Goal: Understand process/instructions

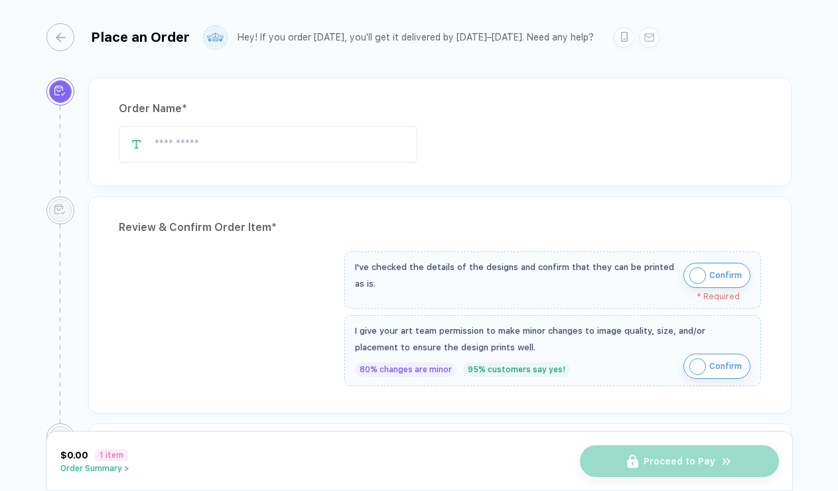
type input "**********"
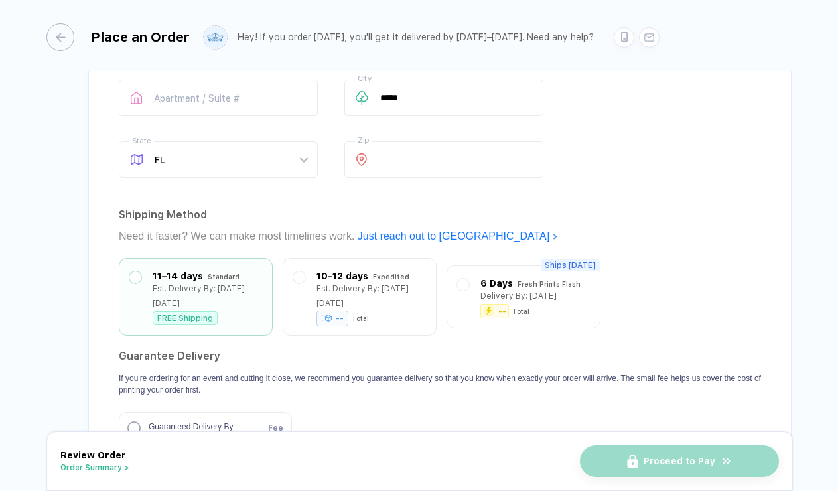
scroll to position [997, 0]
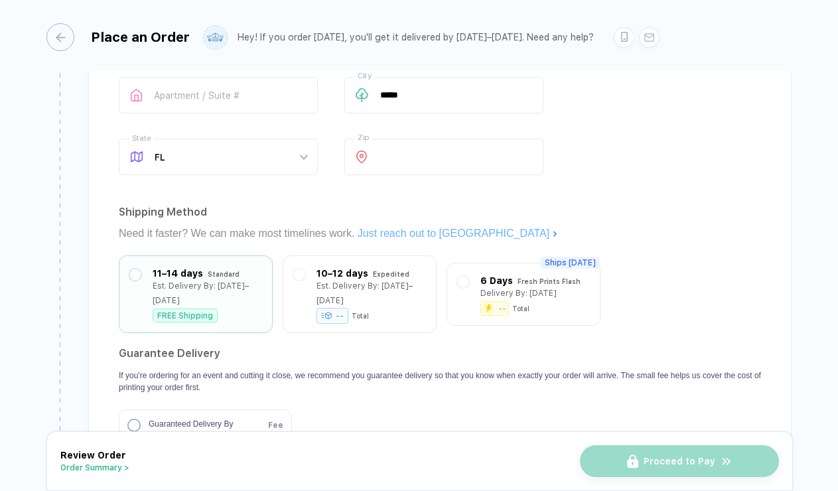
click at [416, 233] on link "Just reach out to [GEOGRAPHIC_DATA]" at bounding box center [458, 233] width 200 height 11
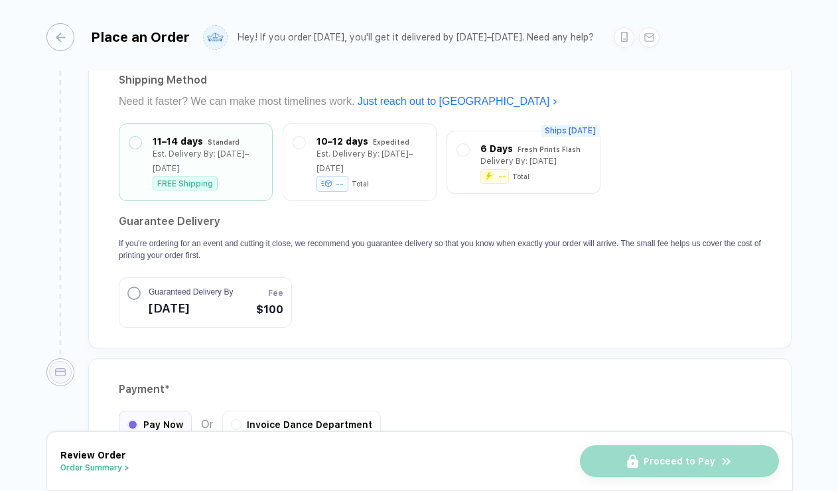
scroll to position [1133, 0]
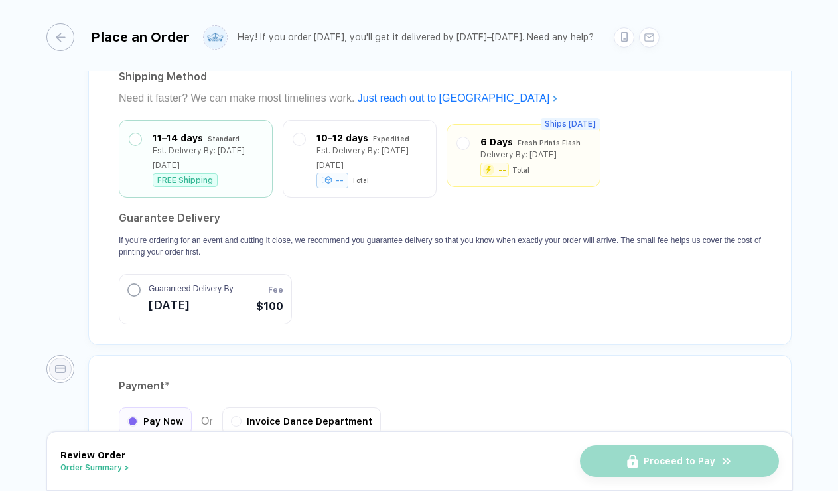
click at [468, 135] on div at bounding box center [463, 156] width 12 height 42
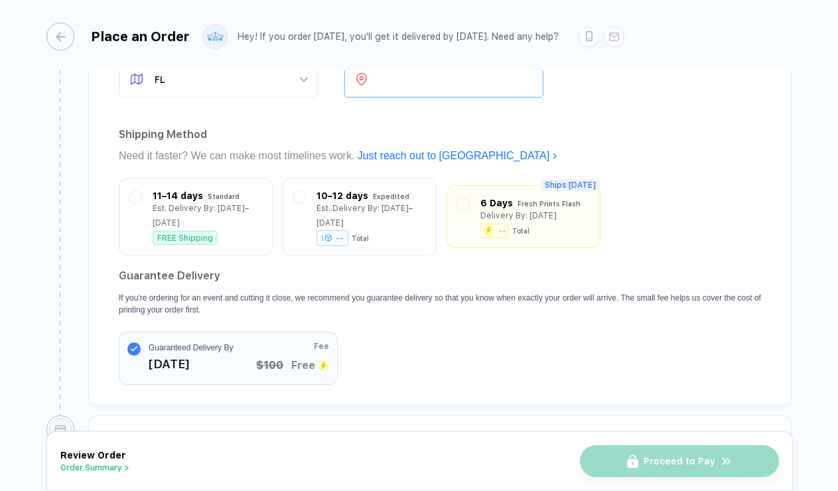
scroll to position [1090, 0]
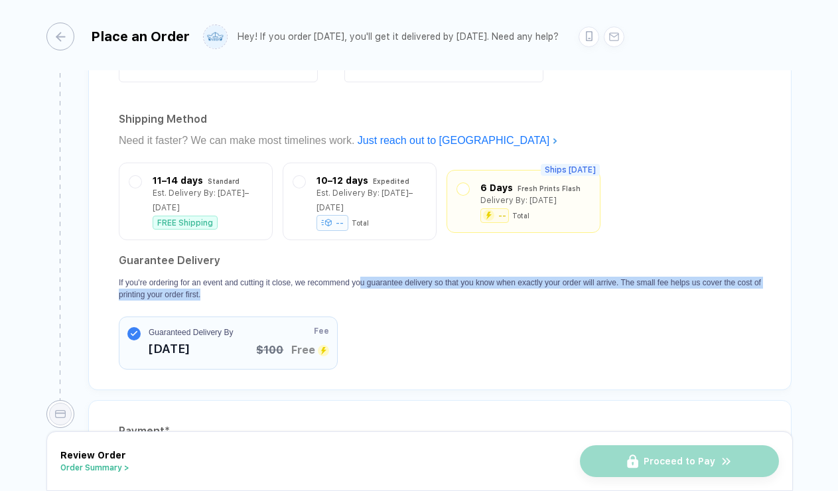
drag, startPoint x: 376, startPoint y: 268, endPoint x: 453, endPoint y: 274, distance: 77.2
click at [453, 277] on p "If you're ordering for an event and cutting it close, we recommend you guarante…" at bounding box center [440, 289] width 642 height 24
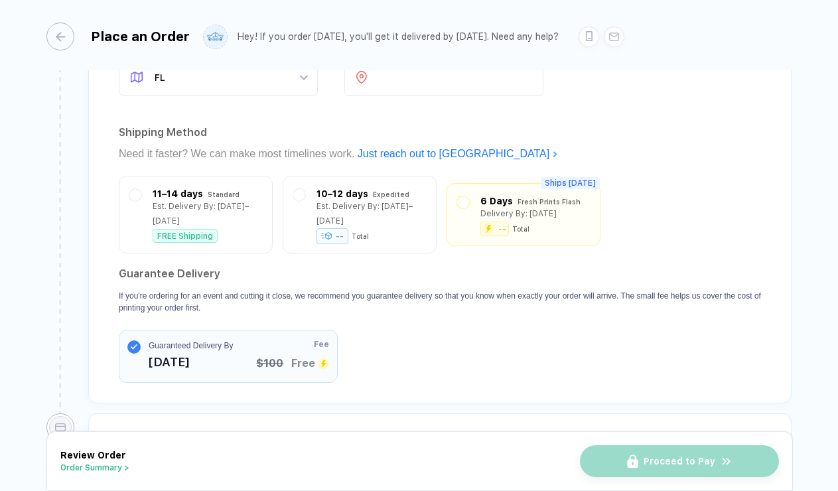
scroll to position [1061, 0]
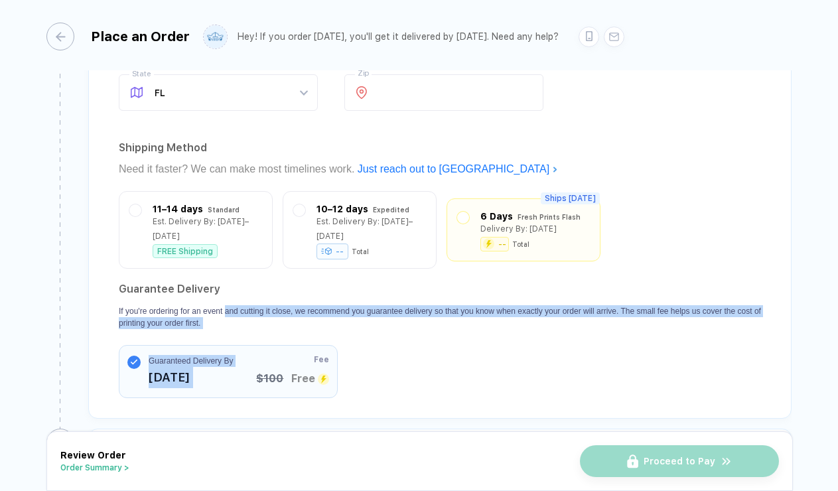
drag, startPoint x: 233, startPoint y: 298, endPoint x: 291, endPoint y: 317, distance: 60.6
click at [291, 317] on section "Guarantee Delivery If you're ordering for an event and cutting it close, we rec…" at bounding box center [440, 338] width 642 height 119
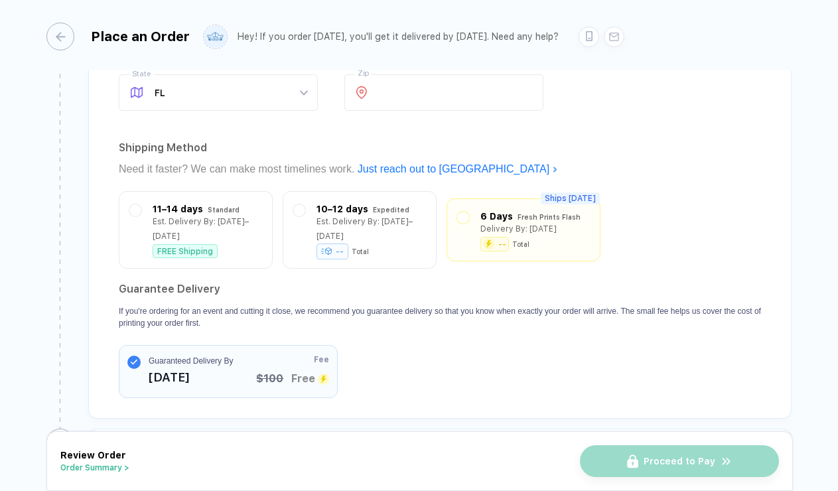
click at [415, 317] on section "Guarantee Delivery If you're ordering for an event and cutting it close, we rec…" at bounding box center [440, 338] width 642 height 119
click at [356, 207] on div "10–12 days" at bounding box center [343, 205] width 52 height 15
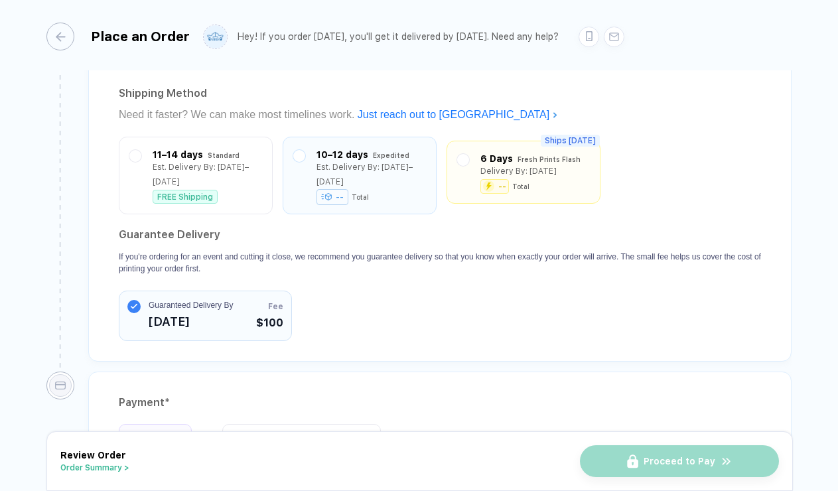
click at [497, 179] on div "--" at bounding box center [494, 186] width 29 height 15
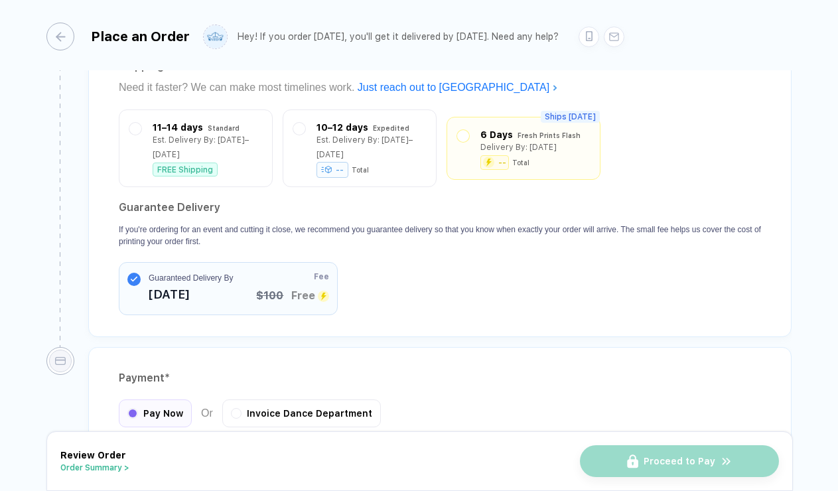
scroll to position [1137, 0]
